Goal: Task Accomplishment & Management: Complete application form

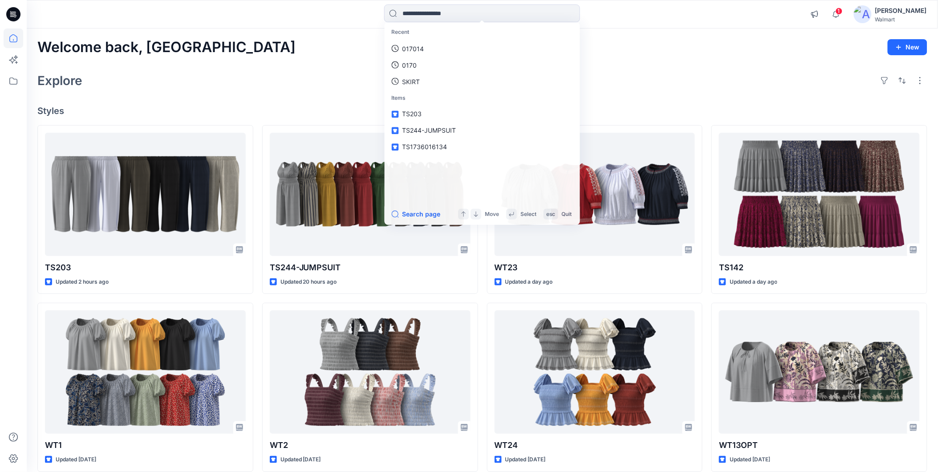
click at [690, 30] on div "Welcome back, Rahul New Explore Styles TS203 Updated 2 hours ago WT1 Updated 2 …" at bounding box center [482, 360] width 911 height 664
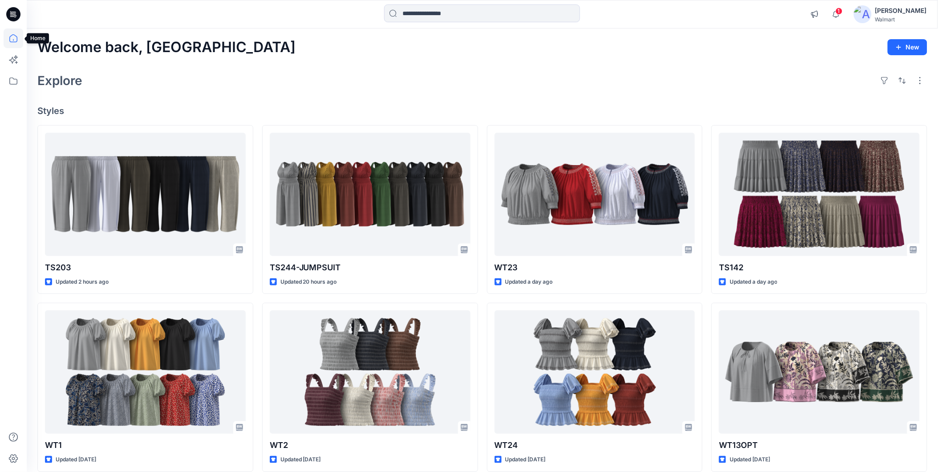
click at [12, 37] on icon at bounding box center [14, 38] width 20 height 20
click at [14, 38] on icon at bounding box center [14, 38] width 20 height 20
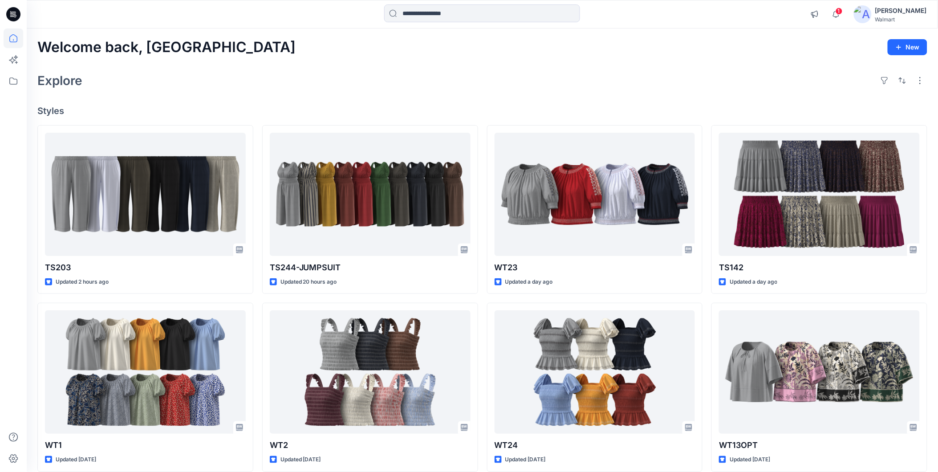
click at [14, 38] on icon at bounding box center [14, 38] width 20 height 20
click at [265, 86] on div "Explore" at bounding box center [482, 80] width 890 height 21
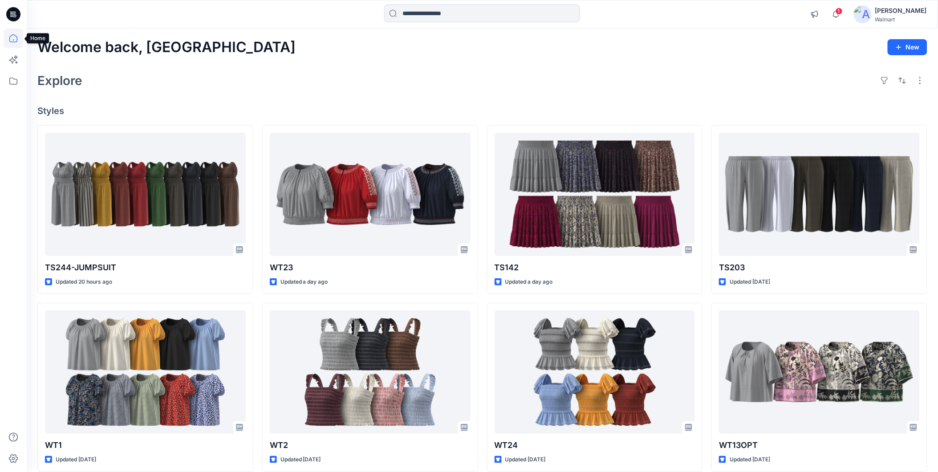
click at [18, 39] on icon at bounding box center [14, 38] width 20 height 20
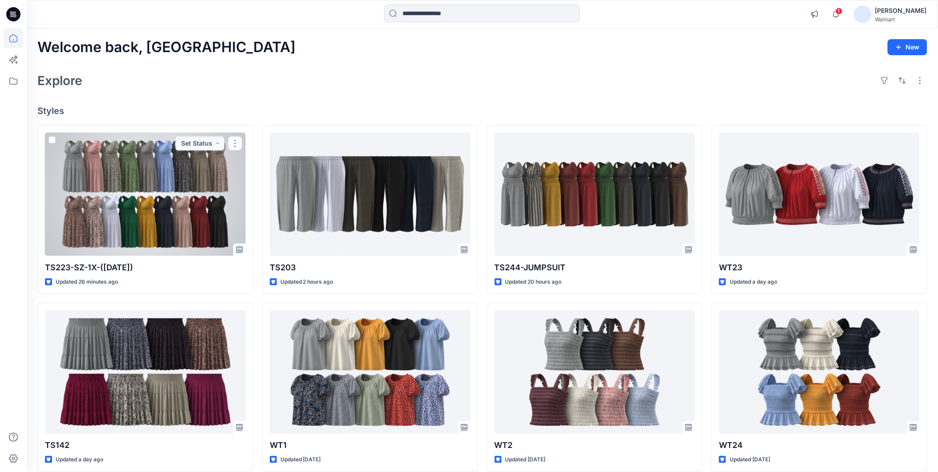
click at [162, 170] on div at bounding box center [145, 194] width 201 height 123
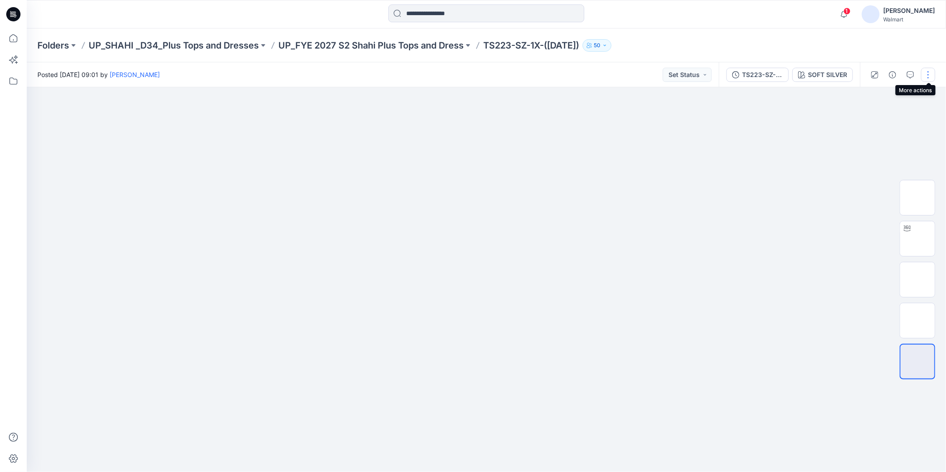
click at [926, 73] on button "button" at bounding box center [928, 75] width 14 height 14
click at [865, 118] on p "Edit" at bounding box center [870, 119] width 11 height 9
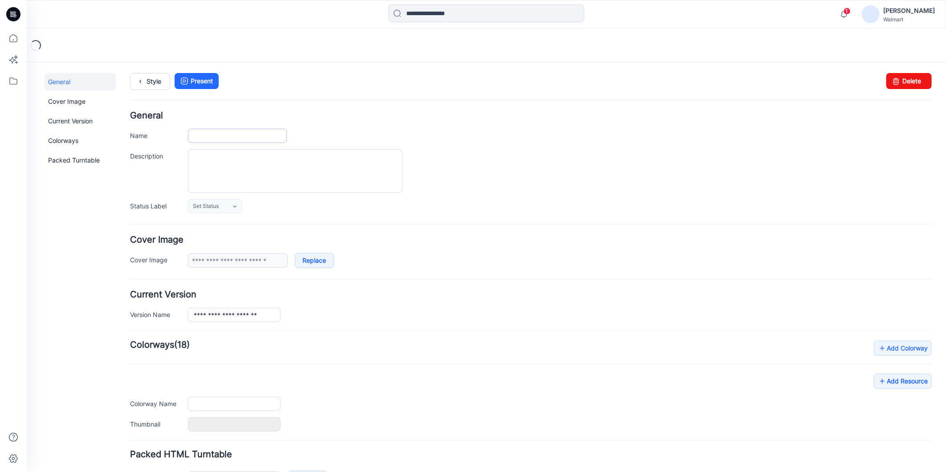
type input "**********"
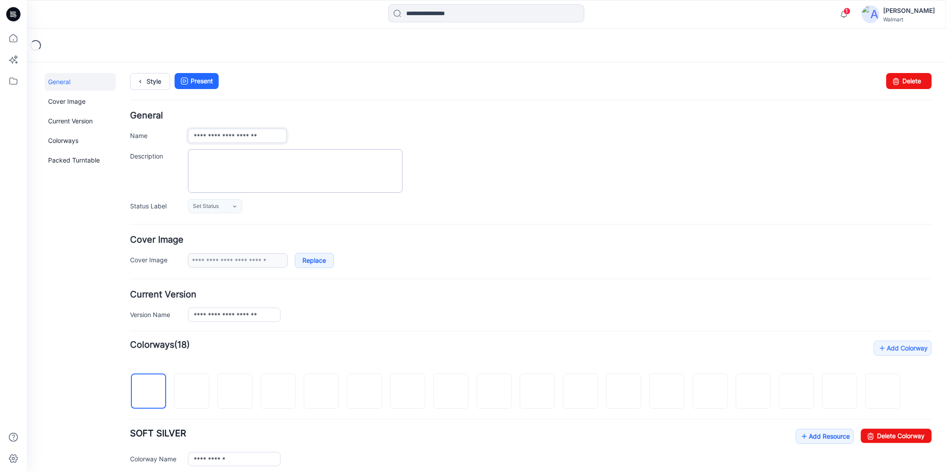
drag, startPoint x: 213, startPoint y: 136, endPoint x: 317, endPoint y: 149, distance: 104.5
click at [317, 149] on div "**********" at bounding box center [530, 162] width 801 height 102
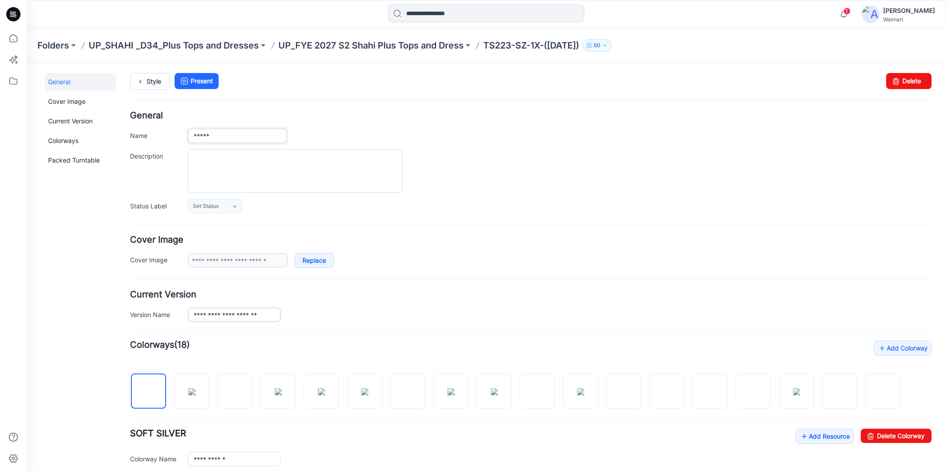
type input "*****"
drag, startPoint x: 212, startPoint y: 316, endPoint x: 349, endPoint y: 332, distance: 138.0
click at [341, 333] on form "General Name ***** Description Status Label Set Status Set Status *Revision Req…" at bounding box center [530, 393] width 801 height 565
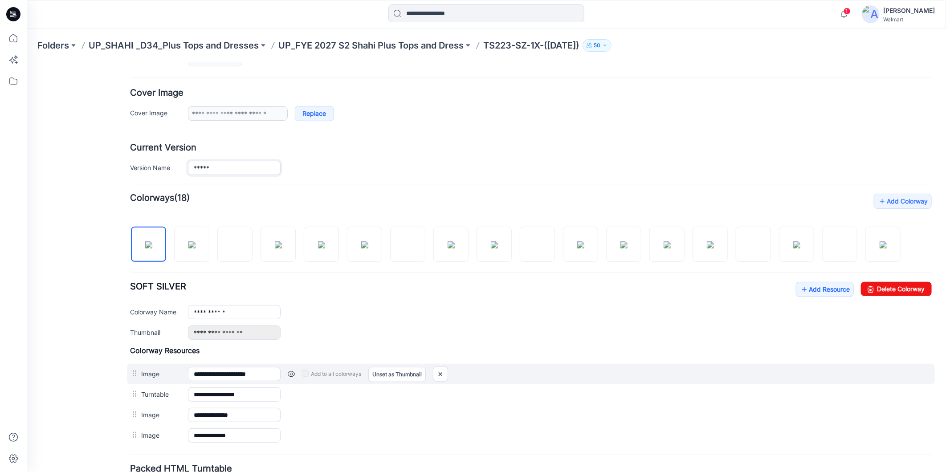
scroll to position [148, 0]
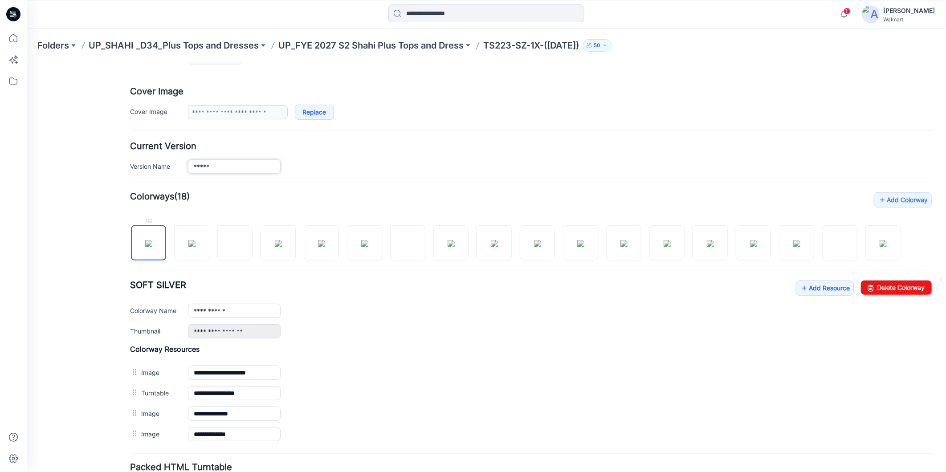
type input "*****"
drag, startPoint x: 139, startPoint y: 243, endPoint x: 181, endPoint y: 325, distance: 93.0
click at [145, 243] on img at bounding box center [148, 242] width 7 height 7
drag, startPoint x: 193, startPoint y: 254, endPoint x: 174, endPoint y: 330, distance: 79.0
click at [193, 247] on img at bounding box center [191, 242] width 7 height 7
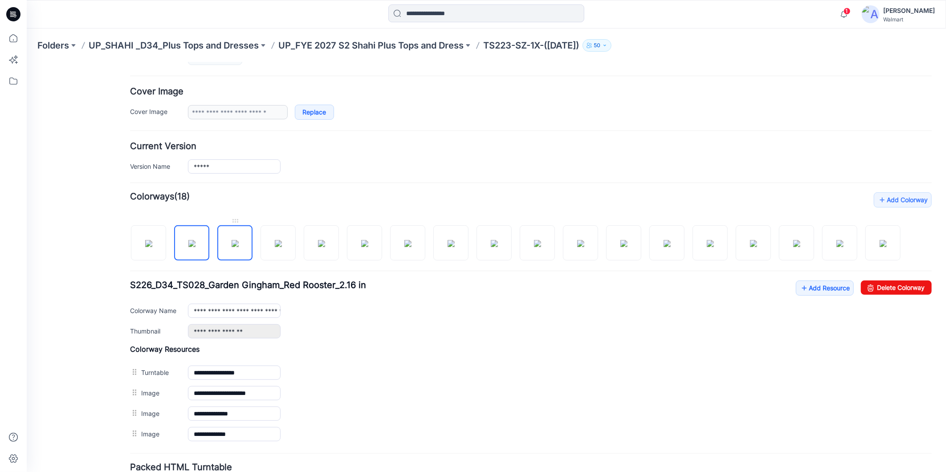
click at [231, 247] on img at bounding box center [234, 242] width 7 height 7
click at [277, 247] on img at bounding box center [277, 242] width 7 height 7
click at [325, 247] on img at bounding box center [320, 242] width 7 height 7
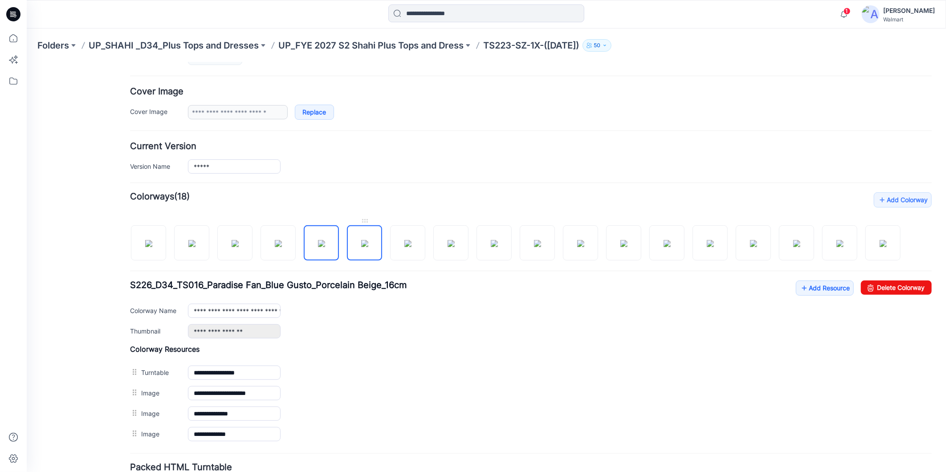
click at [368, 247] on img at bounding box center [364, 242] width 7 height 7
click at [410, 244] on img at bounding box center [407, 242] width 7 height 7
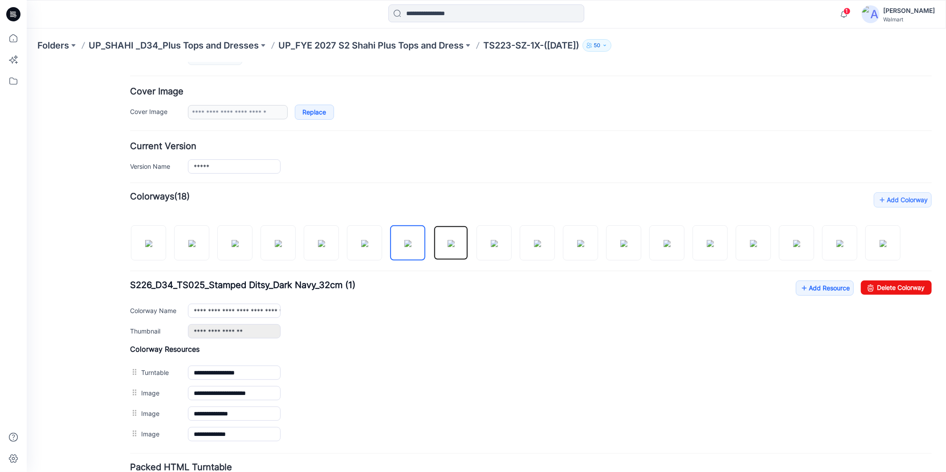
drag, startPoint x: 456, startPoint y: 246, endPoint x: 425, endPoint y: 285, distance: 50.1
click at [454, 247] on img at bounding box center [450, 242] width 7 height 7
click at [490, 239] on img at bounding box center [493, 242] width 7 height 7
drag, startPoint x: 542, startPoint y: 239, endPoint x: 524, endPoint y: 252, distance: 22.5
click at [540, 239] on img at bounding box center [536, 242] width 7 height 7
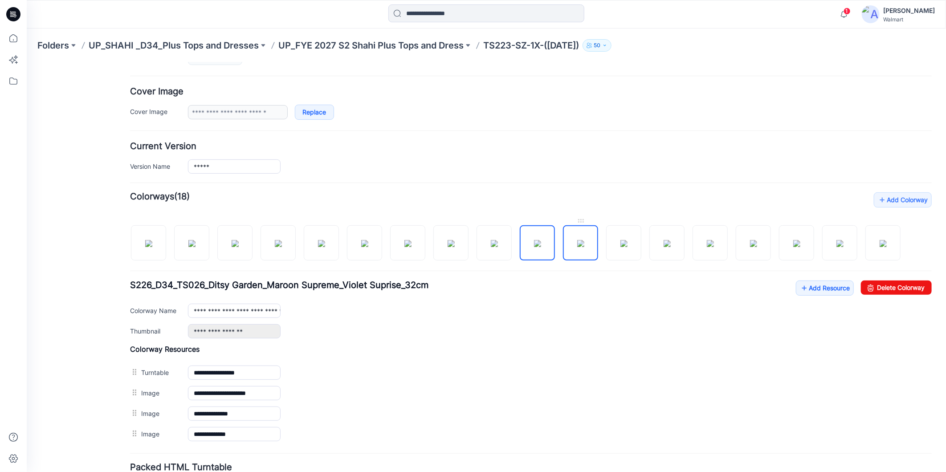
click at [584, 247] on img at bounding box center [579, 242] width 7 height 7
click at [623, 247] on img at bounding box center [623, 242] width 7 height 7
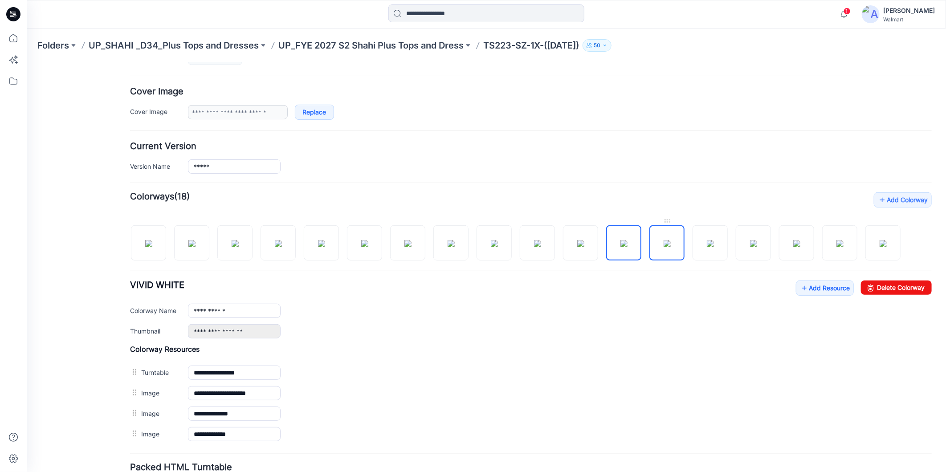
click at [670, 247] on img at bounding box center [666, 242] width 7 height 7
click at [713, 239] on img at bounding box center [709, 242] width 7 height 7
click at [753, 239] on img at bounding box center [752, 242] width 7 height 7
click at [799, 239] on img at bounding box center [795, 242] width 7 height 7
click at [843, 239] on img at bounding box center [839, 242] width 7 height 7
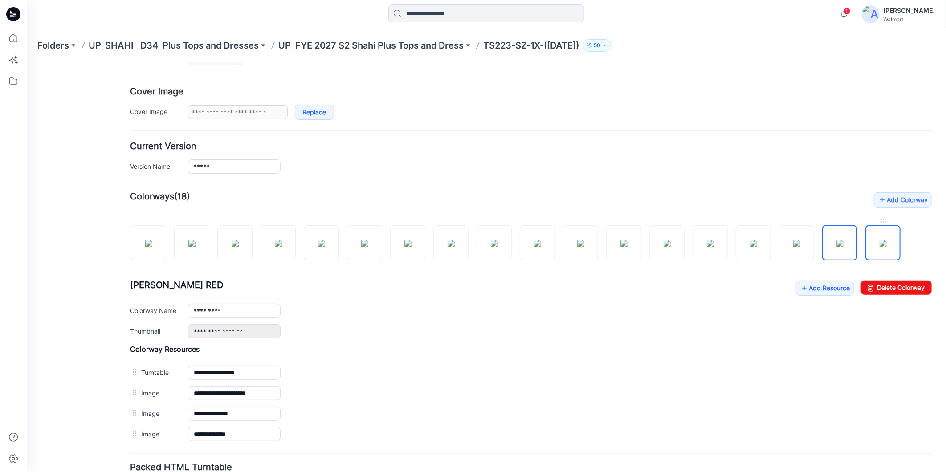
click at [884, 245] on img at bounding box center [882, 242] width 7 height 7
type input "**********"
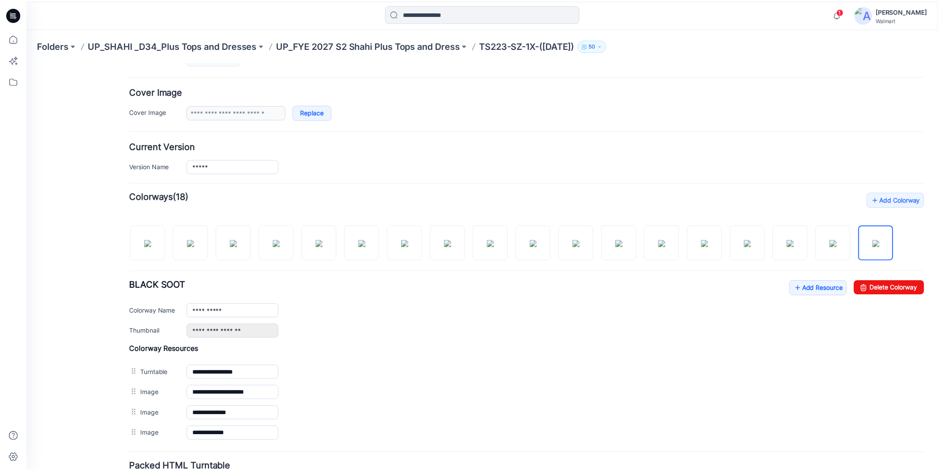
scroll to position [49, 0]
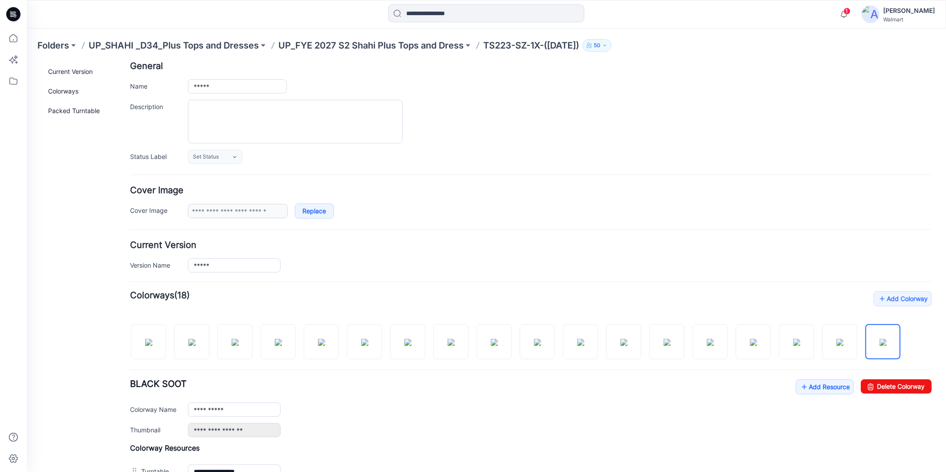
click at [588, 117] on div at bounding box center [558, 121] width 743 height 44
click at [11, 37] on icon at bounding box center [14, 38] width 20 height 20
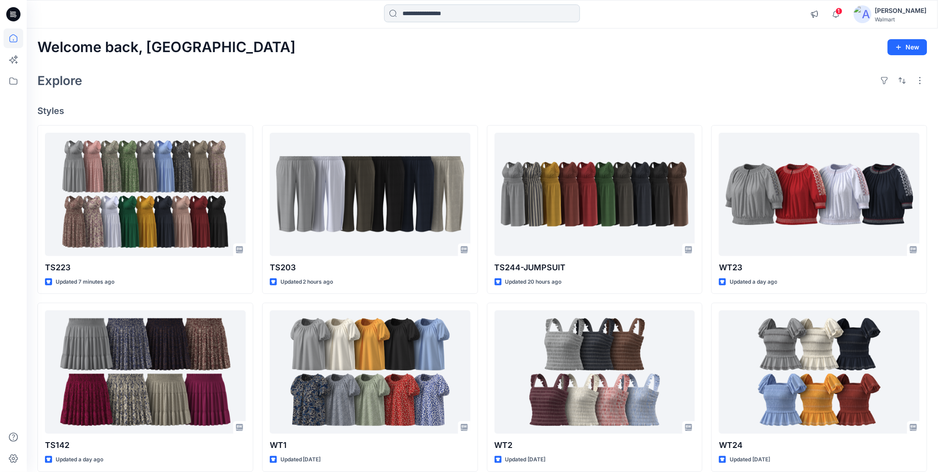
click at [487, 8] on input at bounding box center [482, 13] width 196 height 18
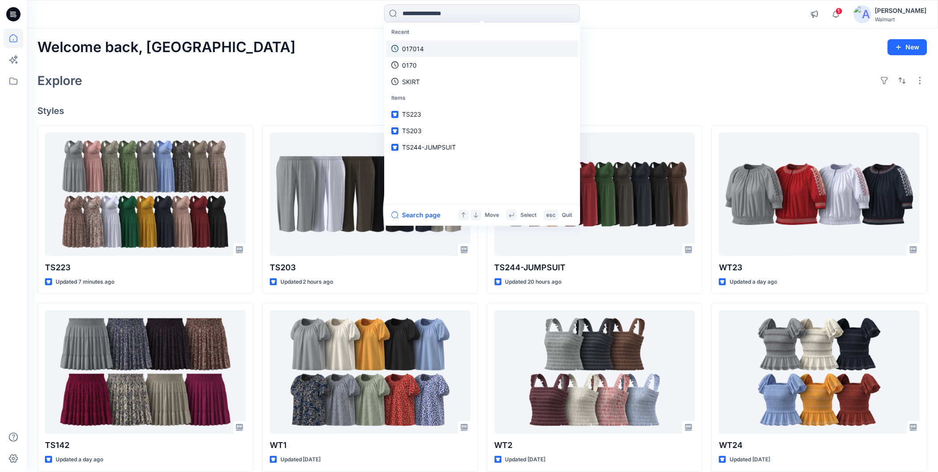
click at [412, 49] on p "017014" at bounding box center [413, 48] width 22 height 9
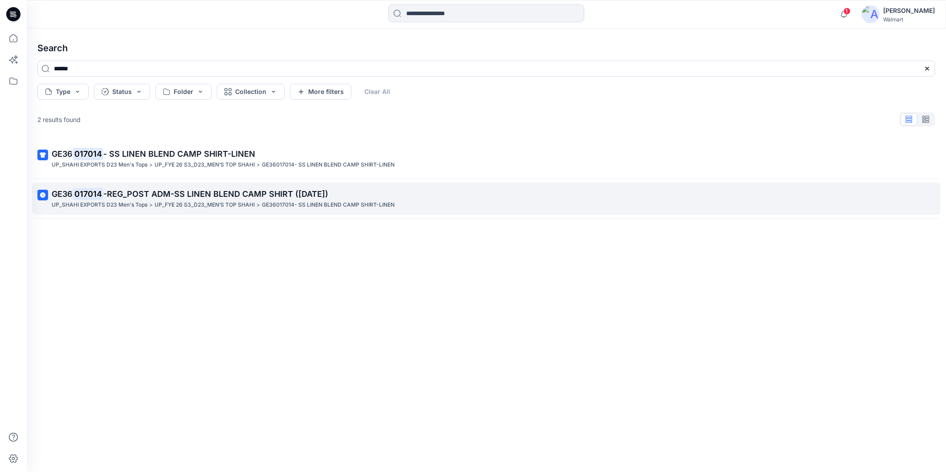
click at [184, 197] on span "-REG_POST ADM-SS LINEN BLEND CAMP SHIRT (20-11-24)" at bounding box center [215, 193] width 225 height 9
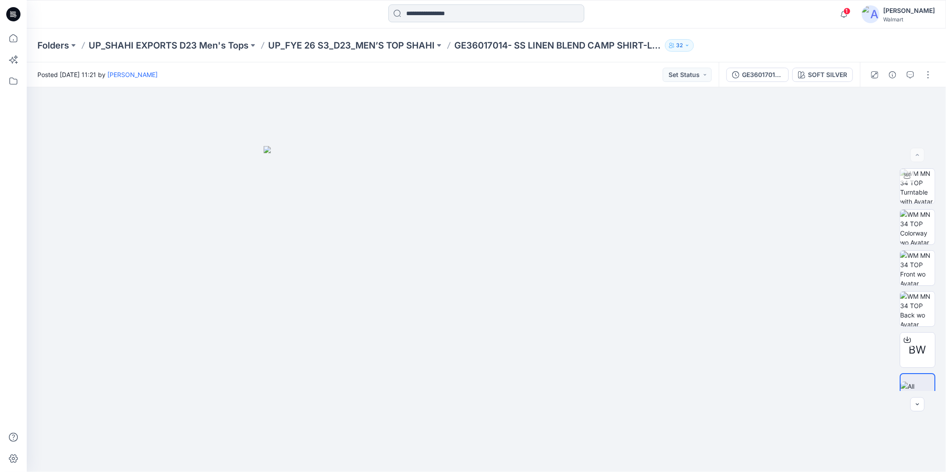
click at [444, 15] on input at bounding box center [486, 13] width 196 height 18
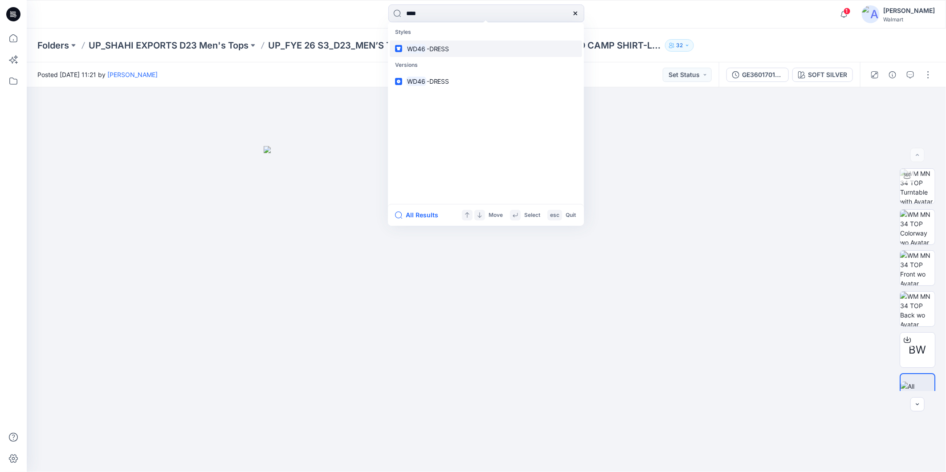
type input "****"
click at [434, 48] on span "-DRESS" at bounding box center [437, 49] width 23 height 8
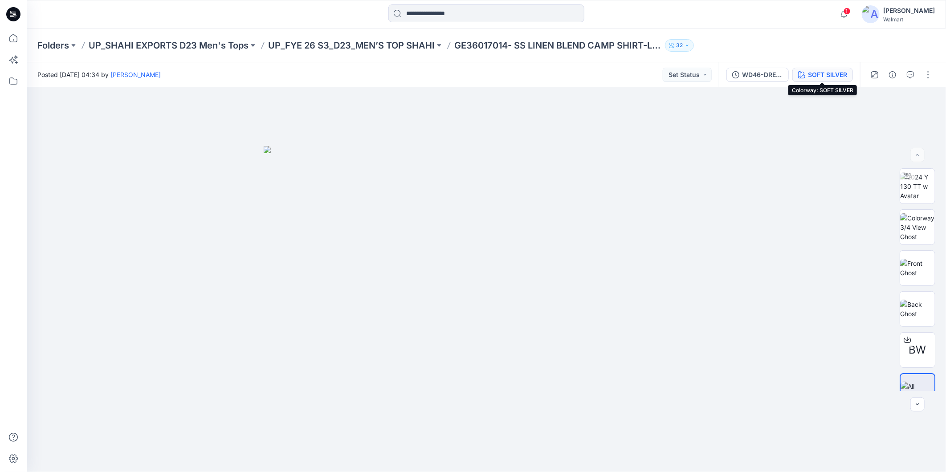
click at [817, 76] on div "SOFT SILVER" at bounding box center [827, 75] width 39 height 10
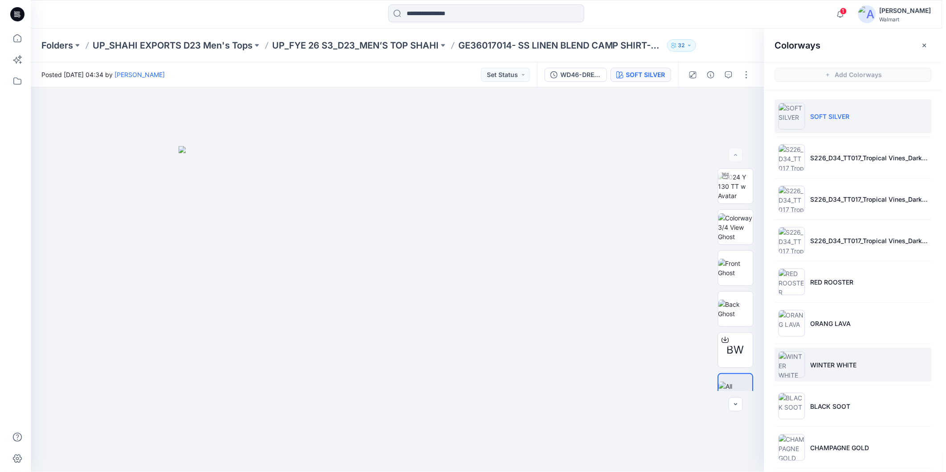
scroll to position [88, 0]
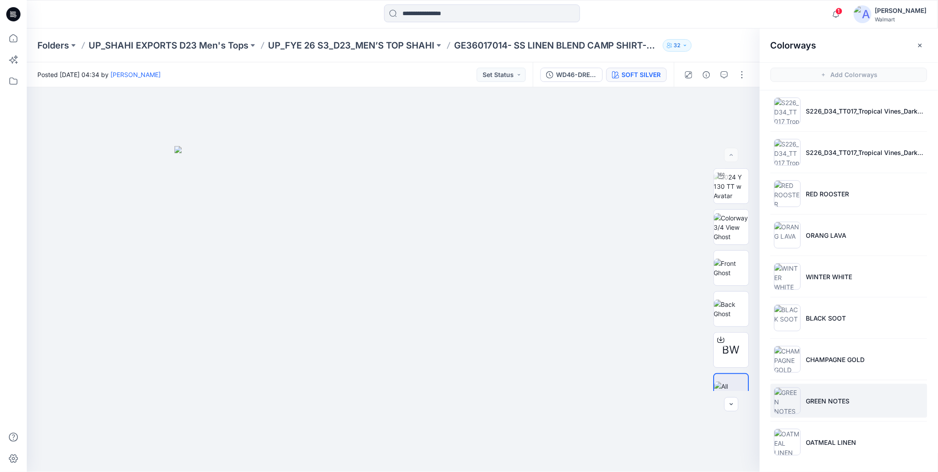
click at [829, 402] on p "GREEN NOTES" at bounding box center [828, 400] width 44 height 9
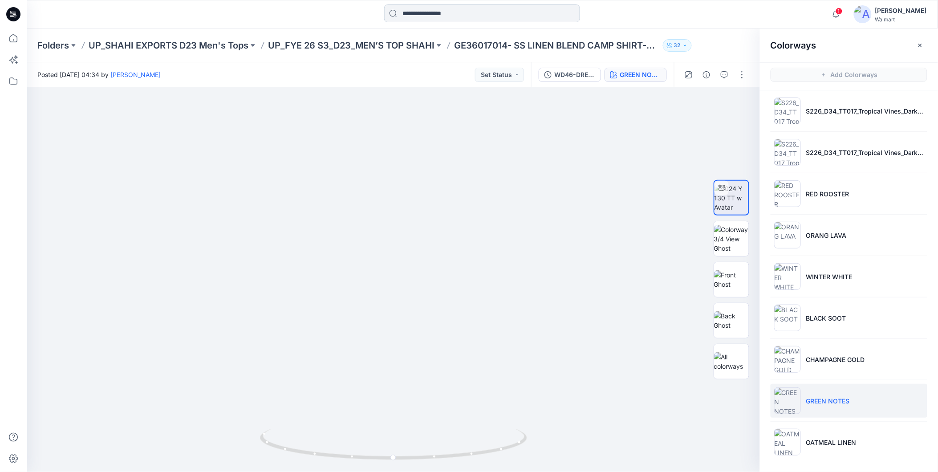
click at [449, 6] on input at bounding box center [482, 13] width 196 height 18
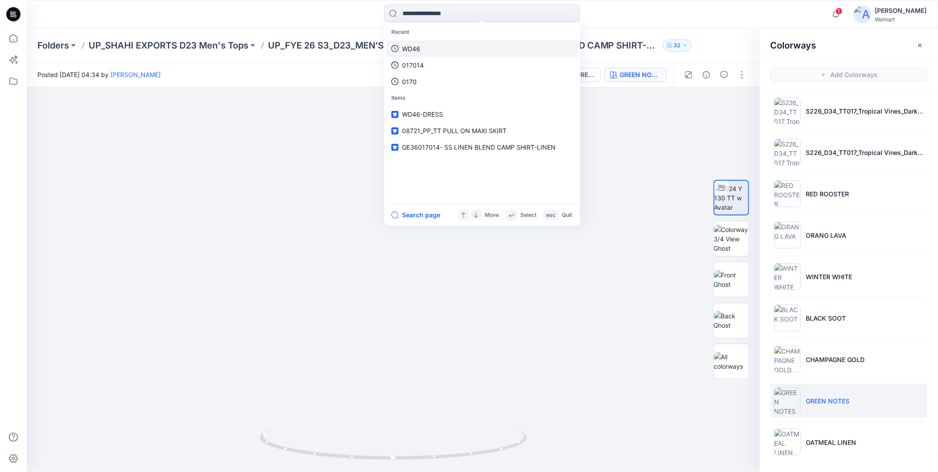
click at [421, 50] on link "WD46" at bounding box center [482, 49] width 192 height 16
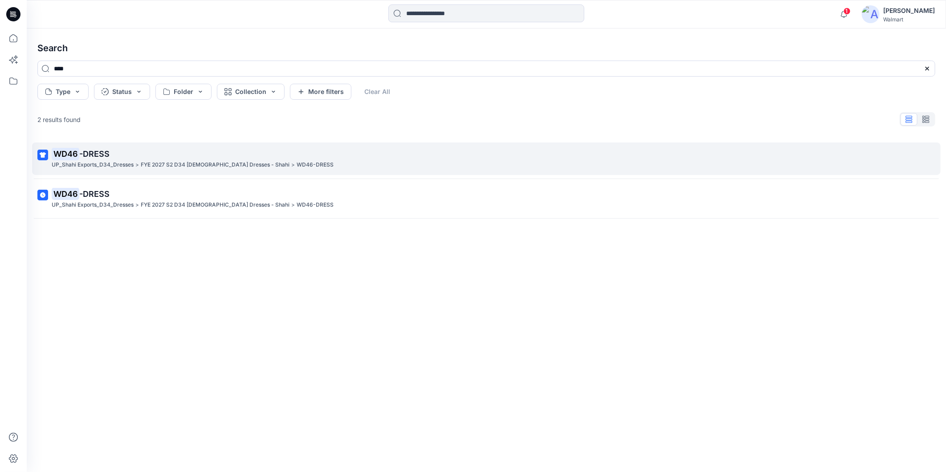
click at [107, 161] on p "UP_Shahi Exports_D34_Dresses" at bounding box center [93, 164] width 82 height 9
